Goal: Task Accomplishment & Management: Manage account settings

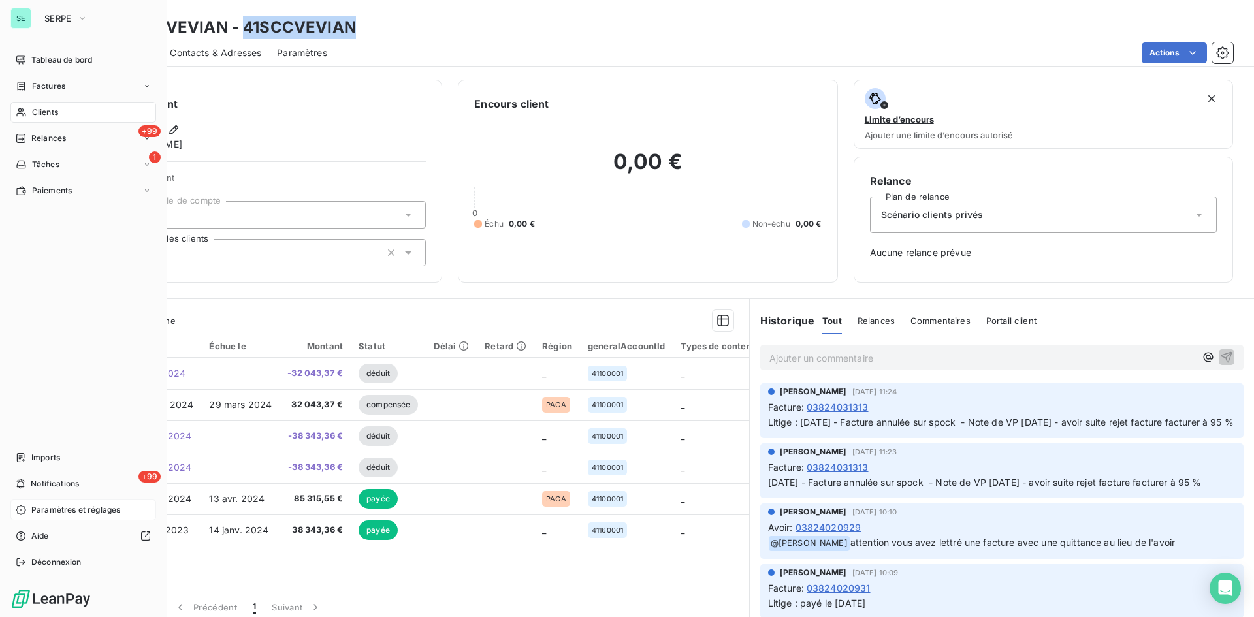
click at [39, 510] on span "Paramètres et réglages" at bounding box center [75, 510] width 89 height 12
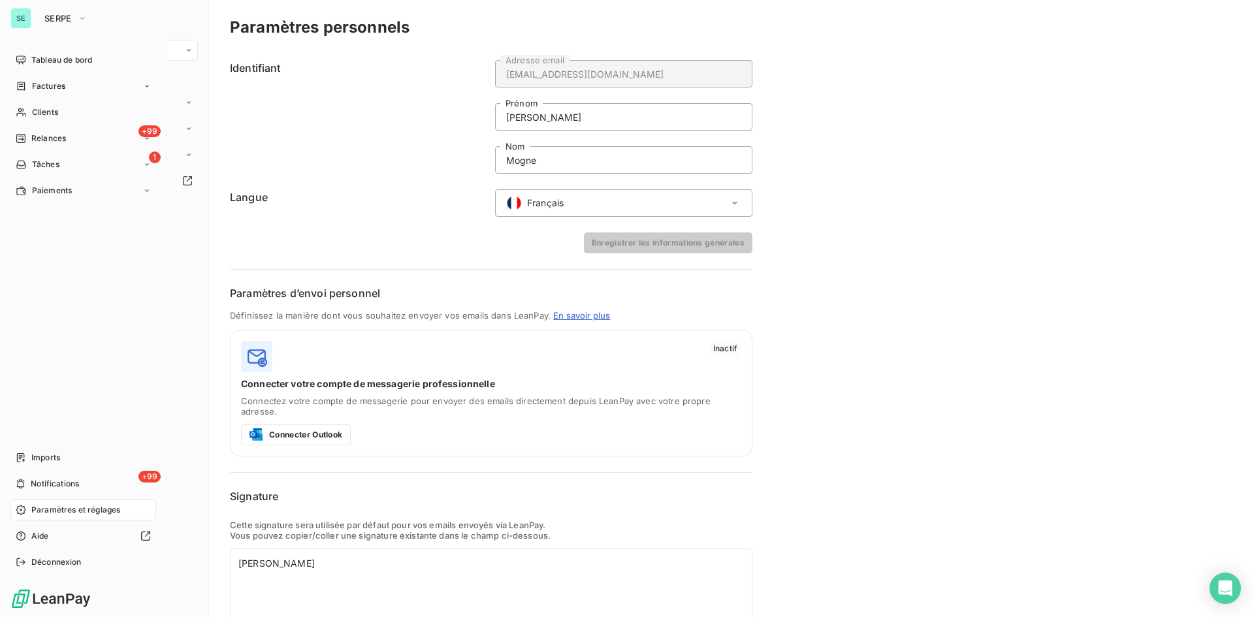
click at [56, 505] on span "Paramètres et réglages" at bounding box center [75, 510] width 89 height 12
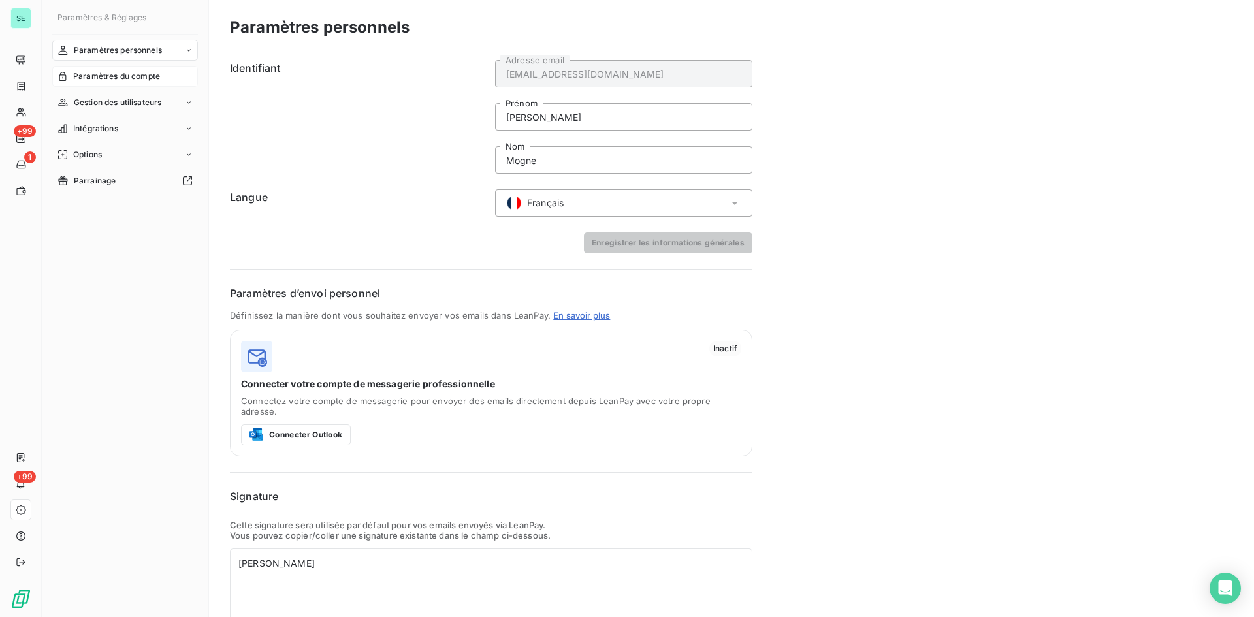
click at [101, 74] on span "Paramètres du compte" at bounding box center [116, 77] width 87 height 12
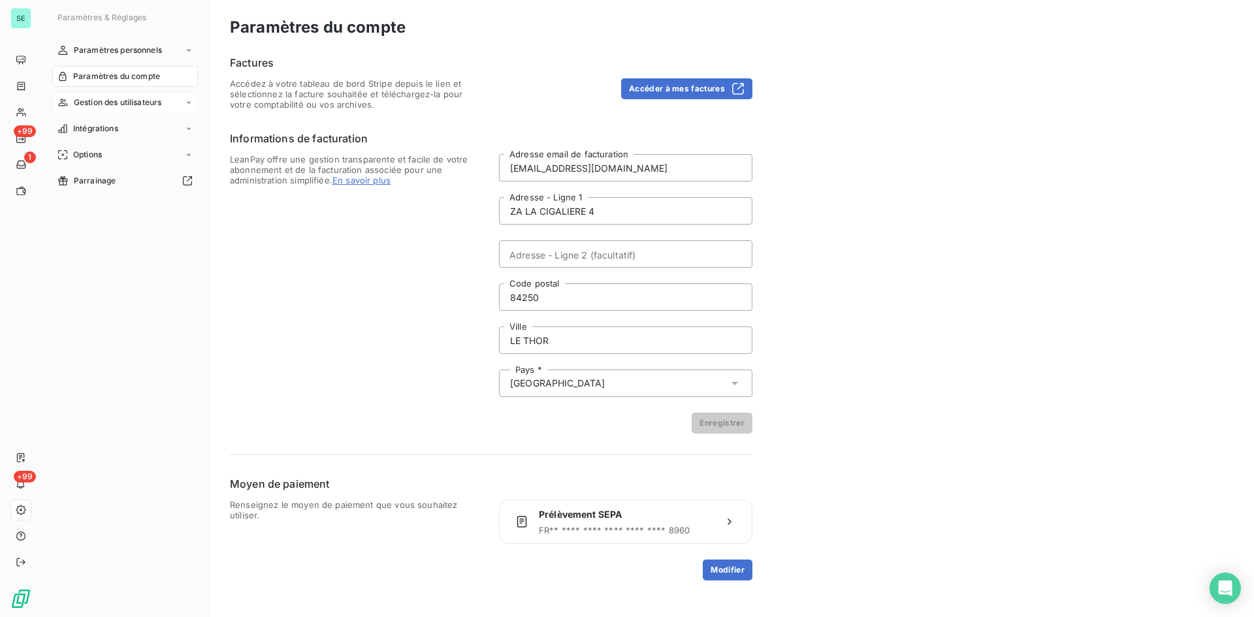
click at [112, 108] on span "Gestion des utilisateurs" at bounding box center [118, 103] width 88 height 12
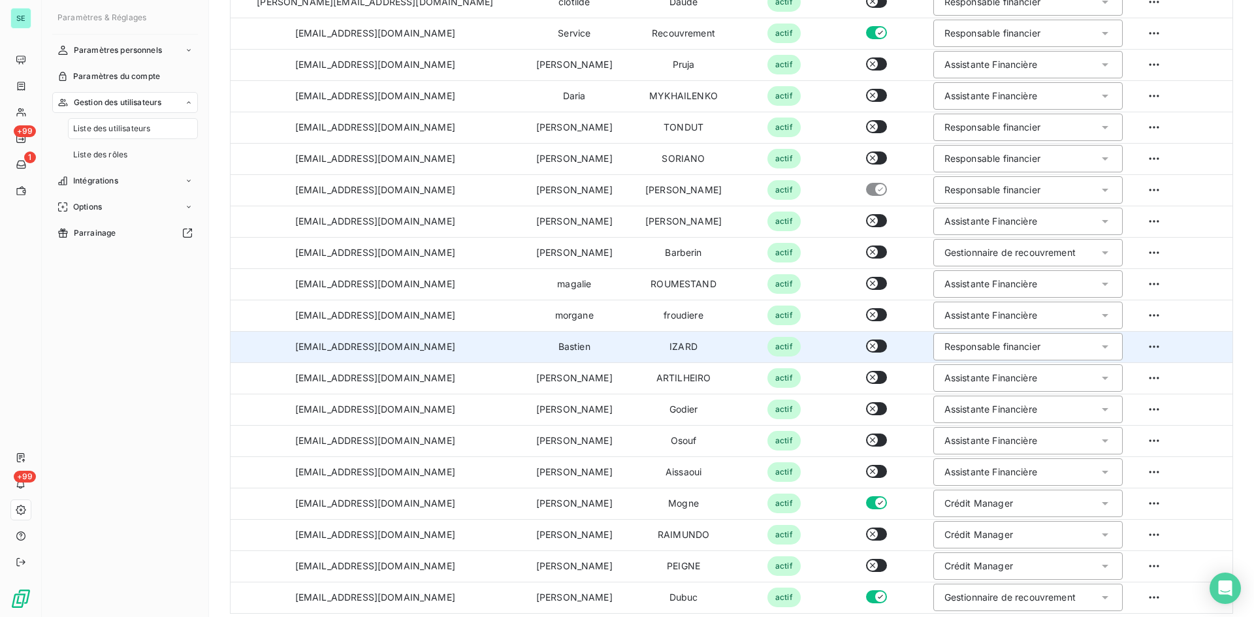
scroll to position [232, 0]
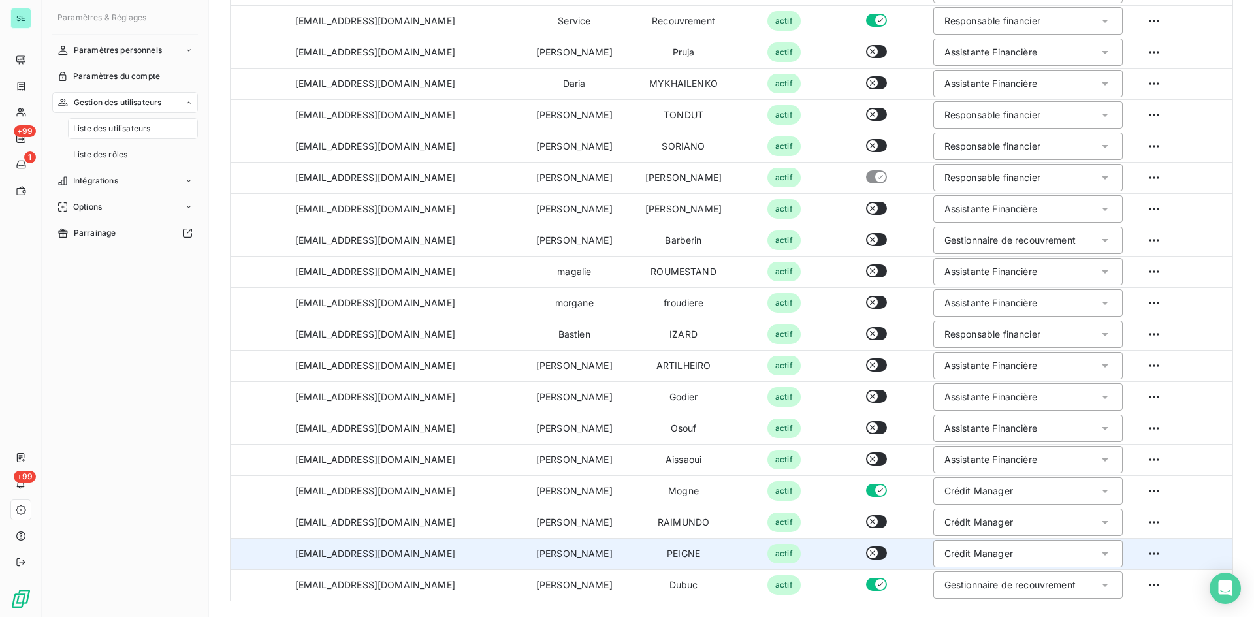
click at [976, 562] on div "Crédit Manager" at bounding box center [1028, 553] width 190 height 27
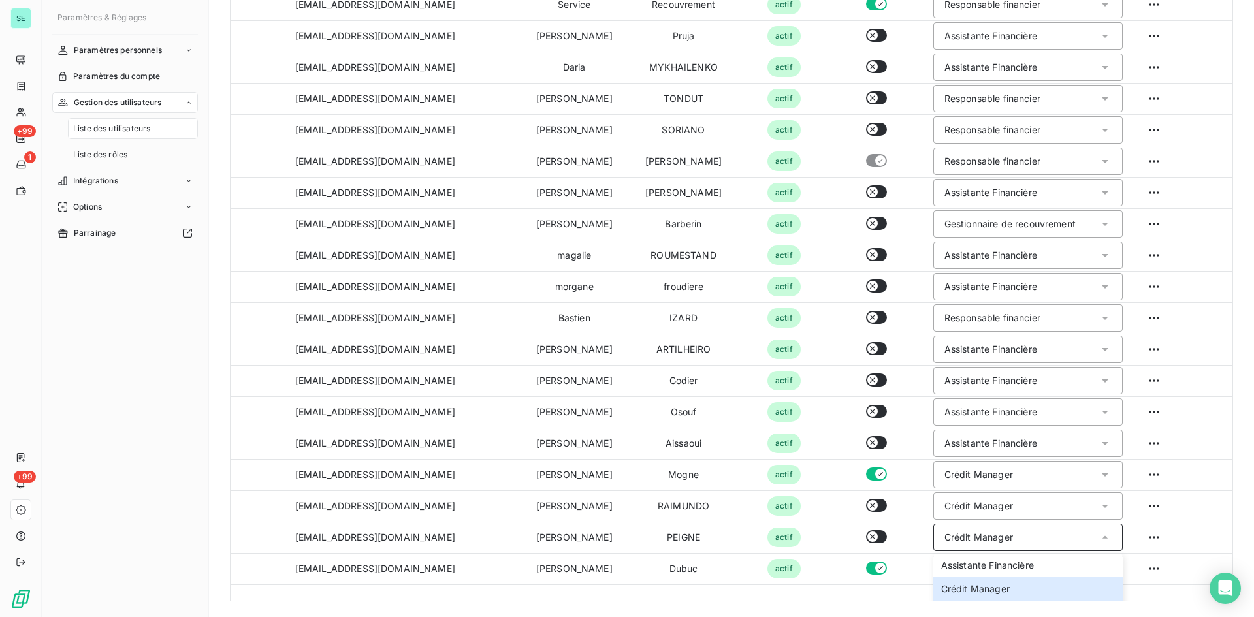
click at [812, 608] on div "Liste des utilisateurs Pour plus d’informations sur la gestion des utilisateurs…" at bounding box center [731, 308] width 1045 height 617
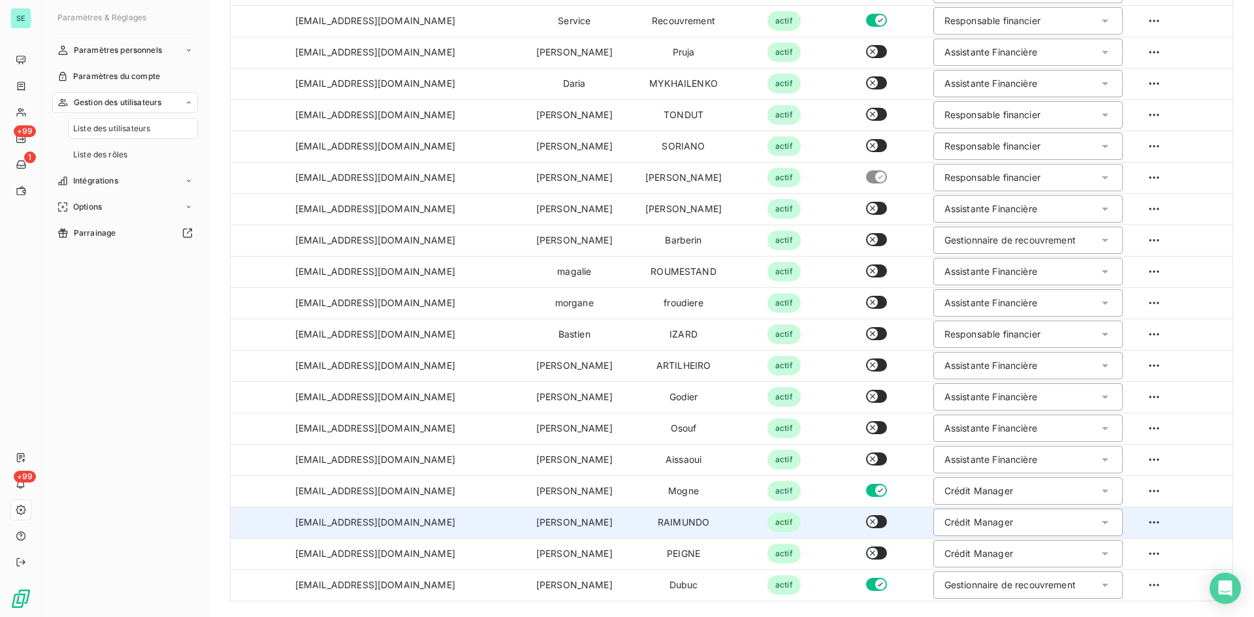
click at [982, 524] on div "Crédit Manager" at bounding box center [1028, 522] width 190 height 27
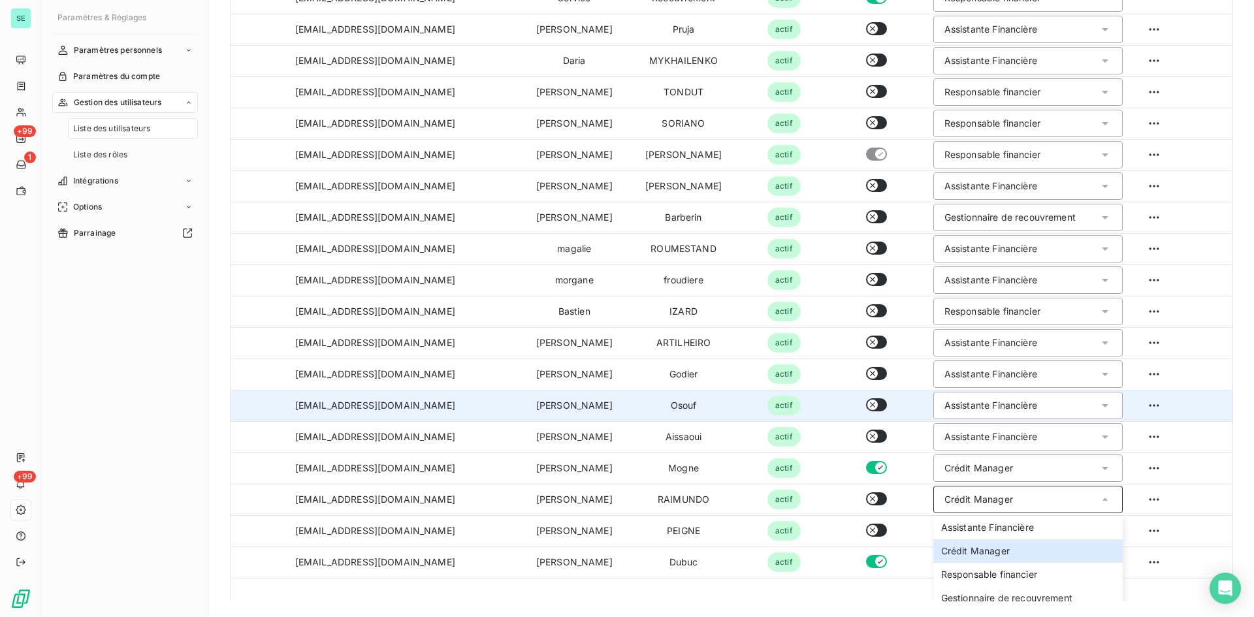
scroll to position [31, 0]
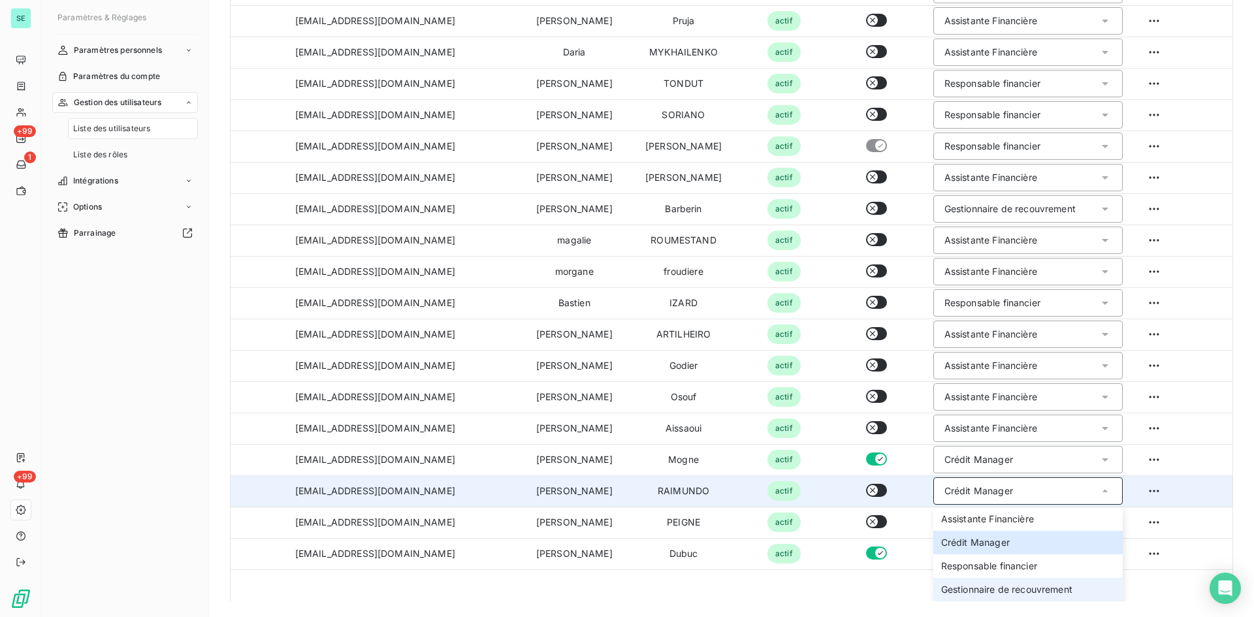
click at [957, 599] on li "Gestionnaire de recouvrement" at bounding box center [1028, 590] width 190 height 24
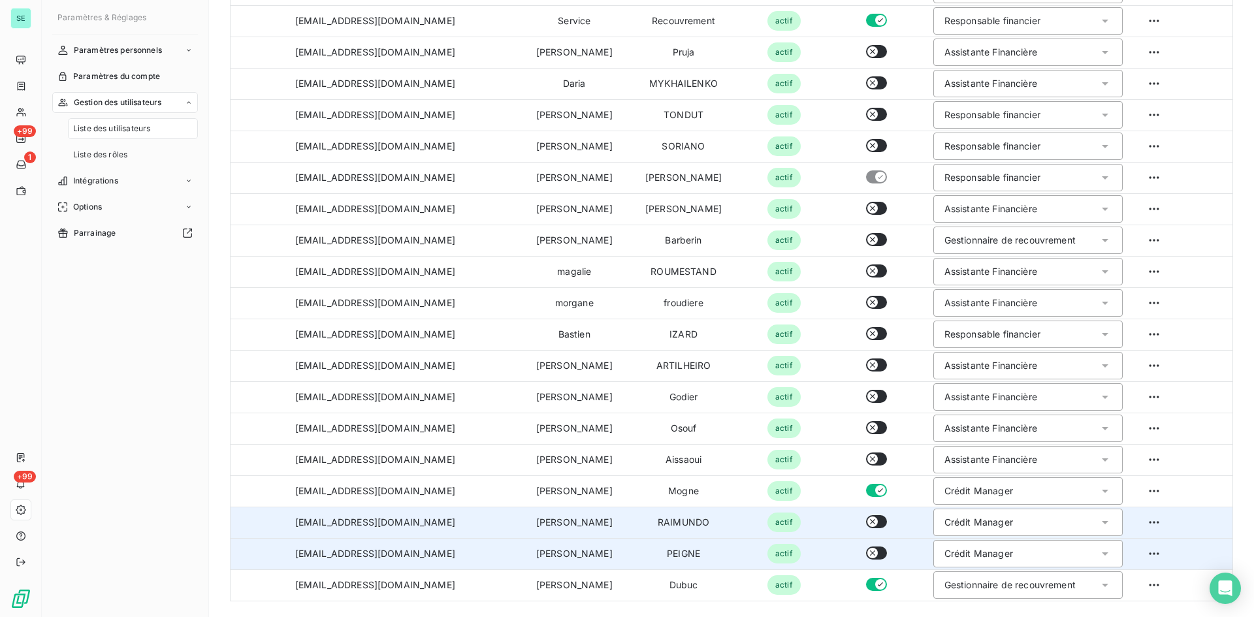
scroll to position [0, 0]
click at [1230, 430] on div "Liste des utilisateurs Pour plus d’informations sur la gestion des utilisateurs…" at bounding box center [731, 308] width 1045 height 617
click at [987, 522] on div "Crédit Manager" at bounding box center [1028, 522] width 190 height 27
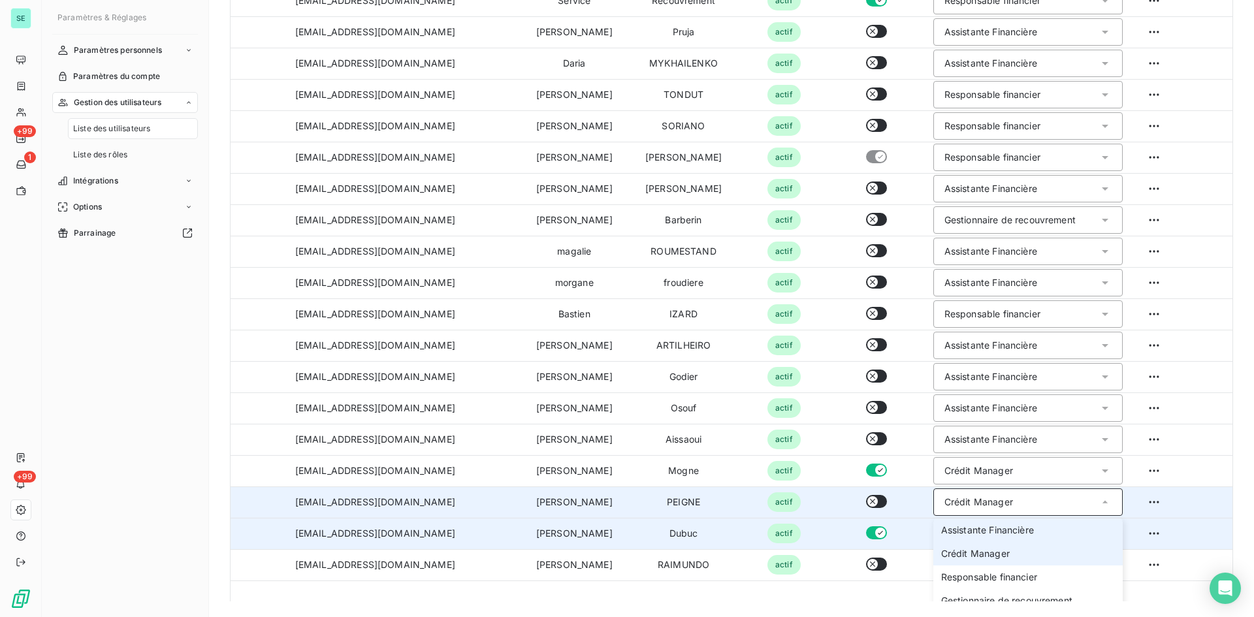
scroll to position [31, 0]
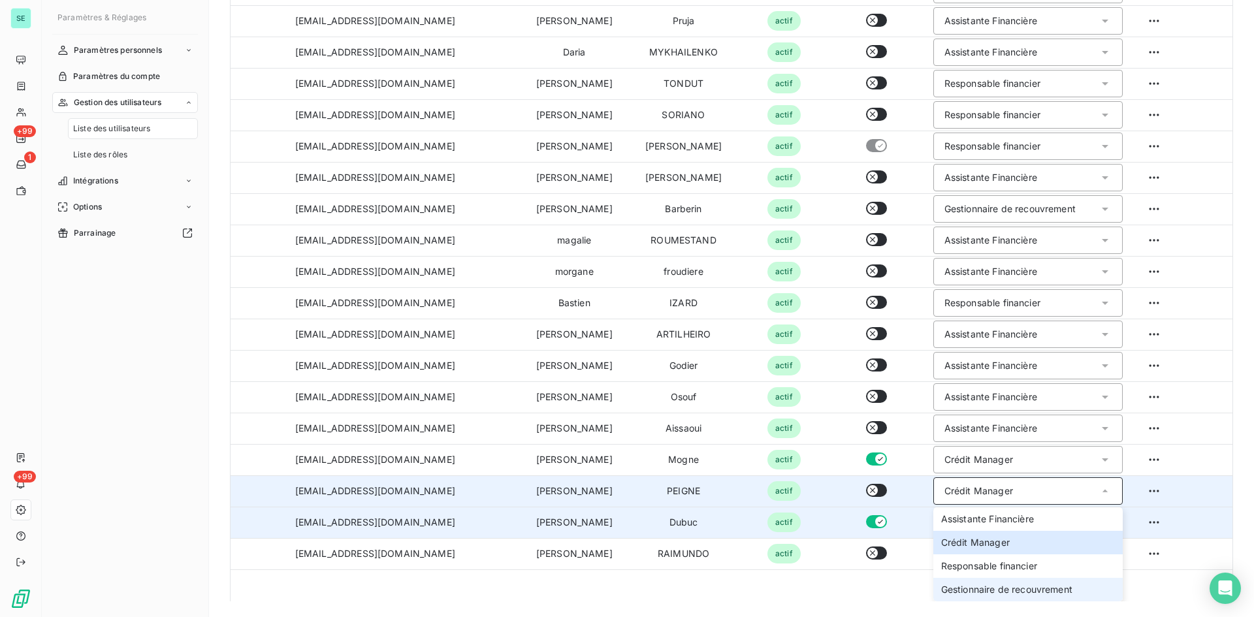
click at [971, 590] on span "Gestionnaire de recouvrement" at bounding box center [1006, 589] width 131 height 13
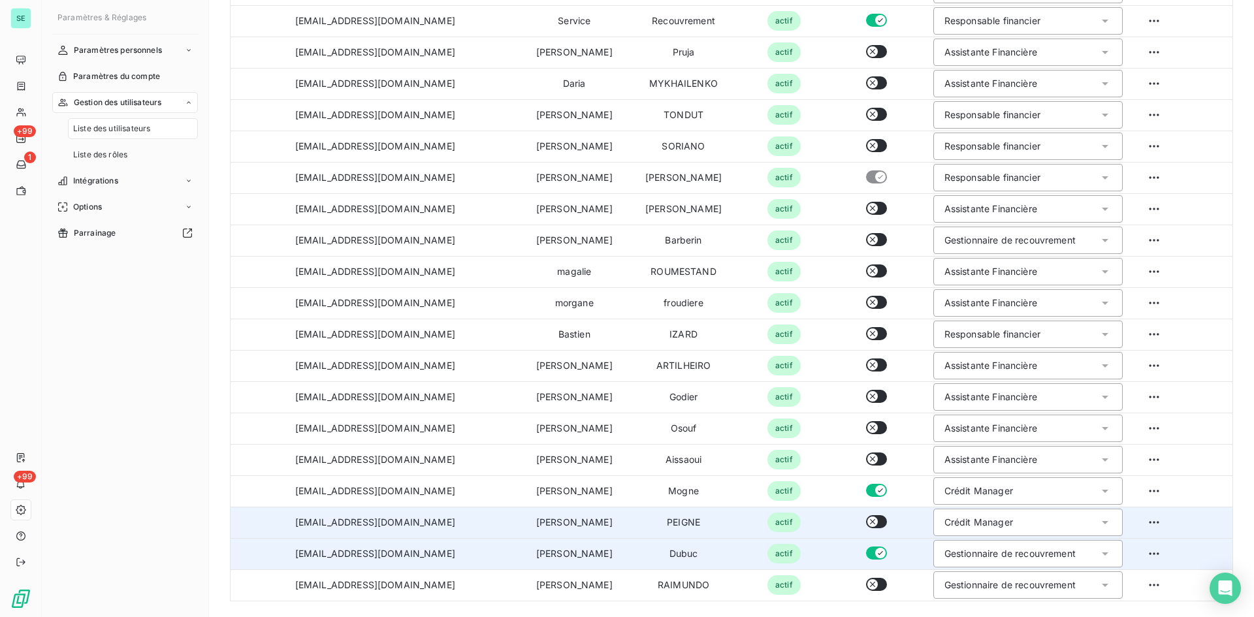
scroll to position [0, 0]
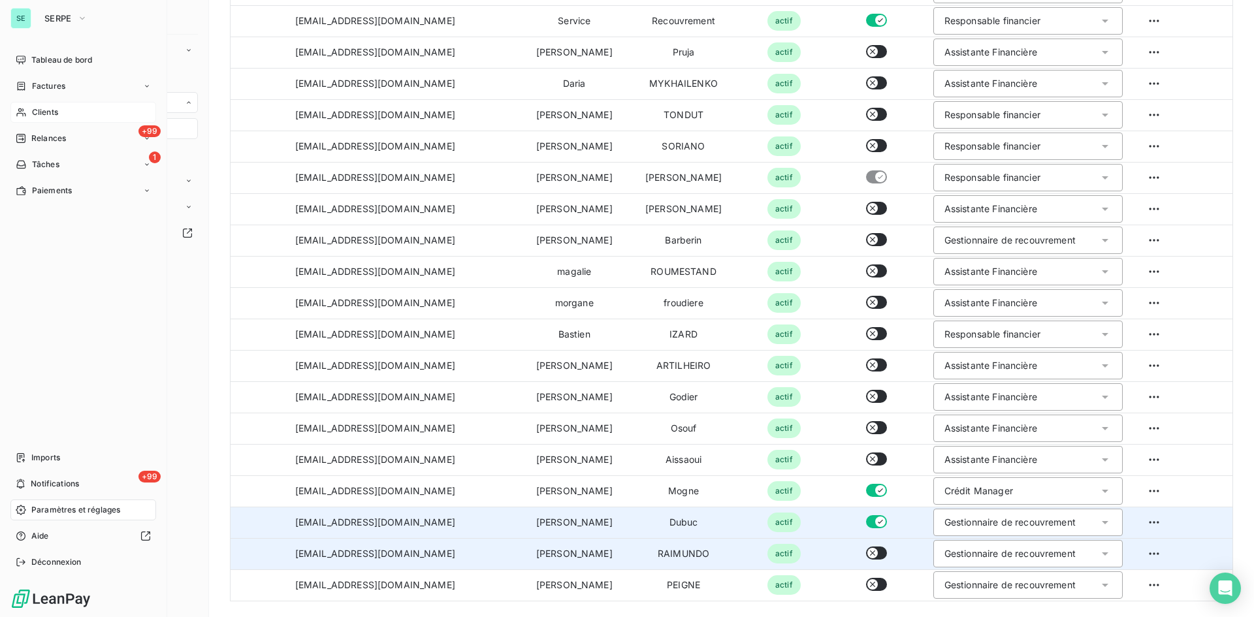
click at [50, 108] on span "Clients" at bounding box center [45, 112] width 26 height 12
